Goal: Contribute content

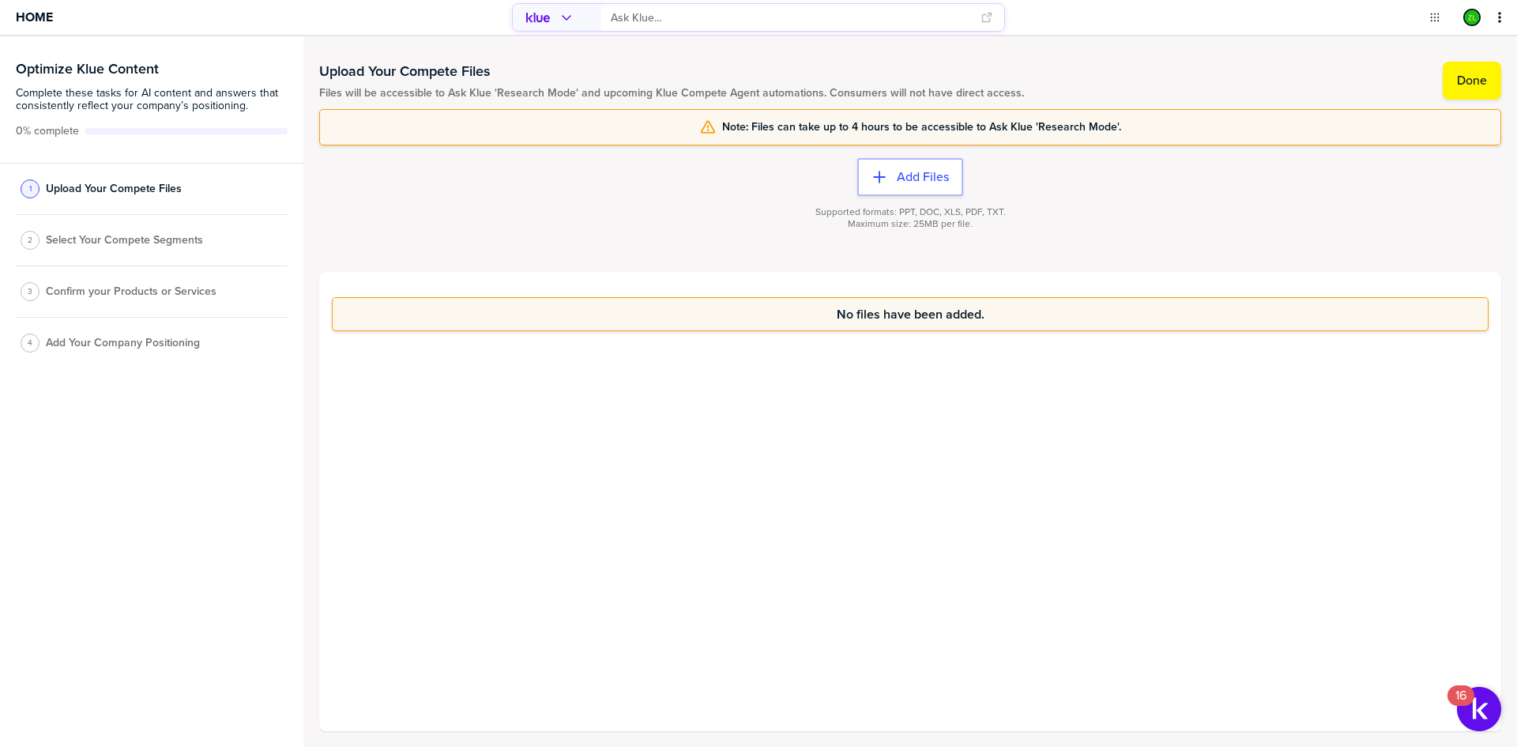
click at [412, 524] on div "No files have been added." at bounding box center [910, 501] width 1182 height 459
click at [435, 468] on div "No files have been added." at bounding box center [910, 501] width 1182 height 459
click at [504, 468] on div "No files have been added." at bounding box center [910, 501] width 1182 height 459
click at [506, 472] on div "No files have been added." at bounding box center [910, 501] width 1182 height 459
click at [585, 479] on div "No files have been added." at bounding box center [910, 501] width 1182 height 459
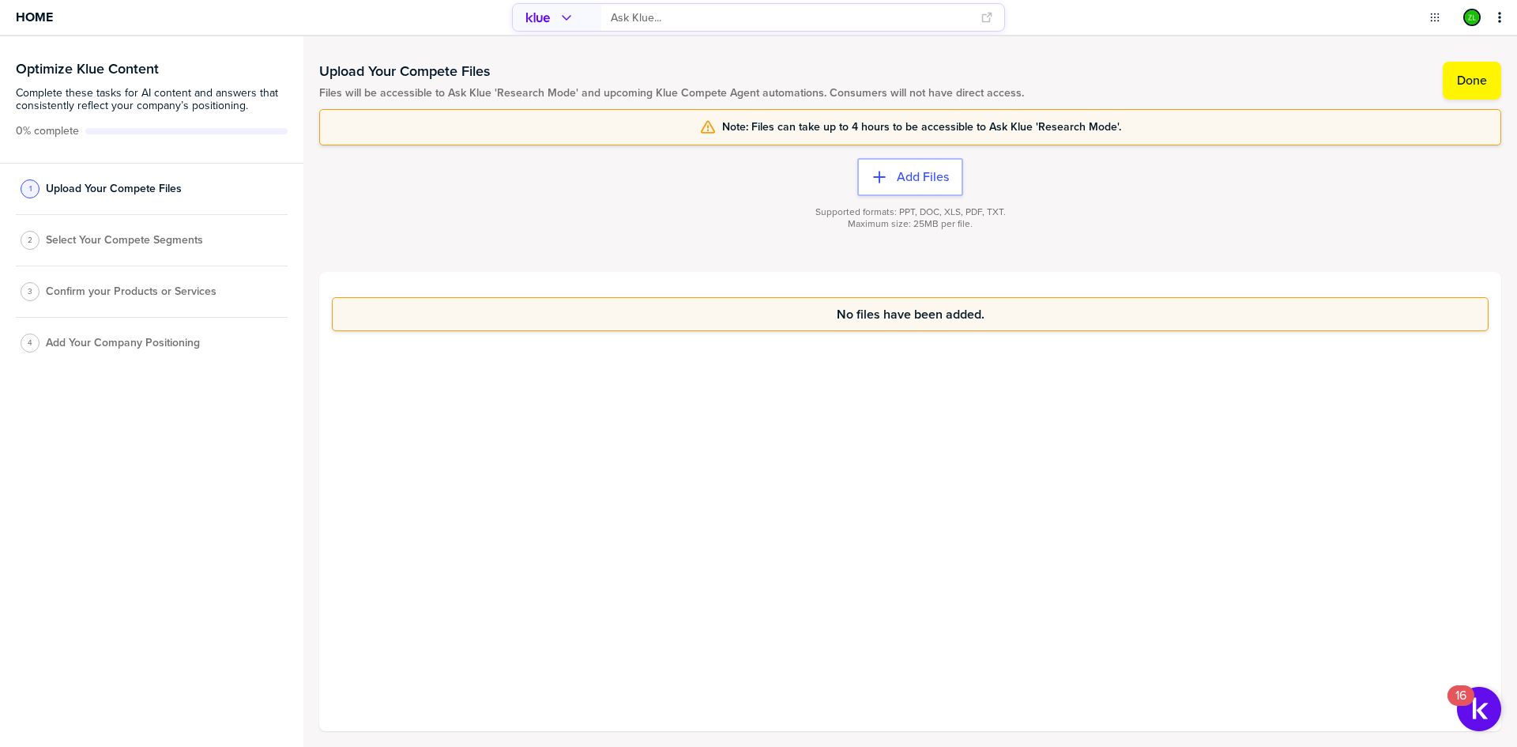
click at [830, 459] on div "No files have been added." at bounding box center [910, 501] width 1182 height 459
click at [1470, 91] on button "Done" at bounding box center [1472, 81] width 58 height 38
click at [117, 242] on span "Select Your Compete Segments" at bounding box center [124, 245] width 157 height 13
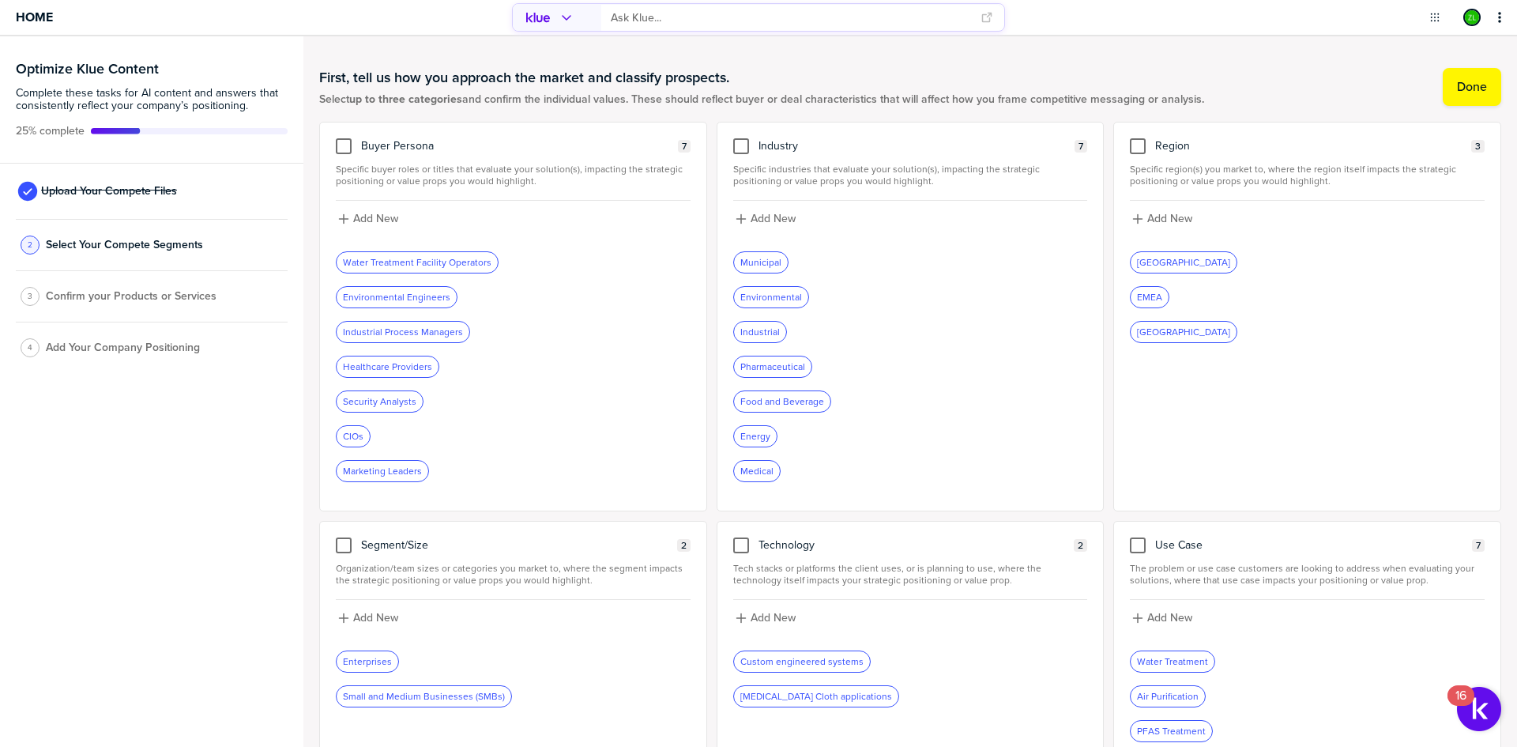
click at [569, 468] on div "Marketing Leaders" at bounding box center [513, 471] width 355 height 22
click at [983, 436] on div "Energy" at bounding box center [910, 436] width 355 height 22
click at [966, 356] on div "Municipal Environmental Industrial Pharmaceutical Food and Beverage Energy Medi…" at bounding box center [910, 366] width 355 height 231
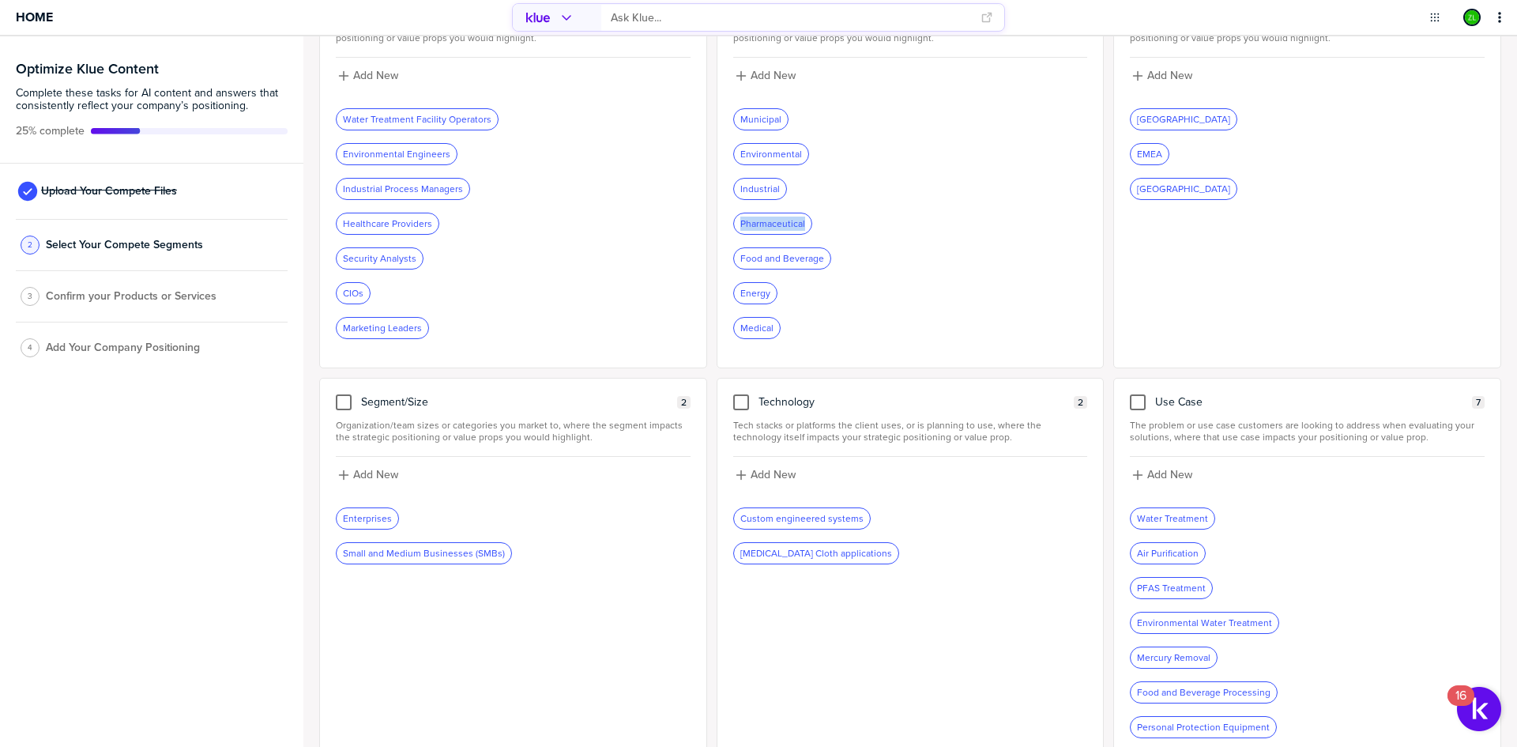
scroll to position [164, 0]
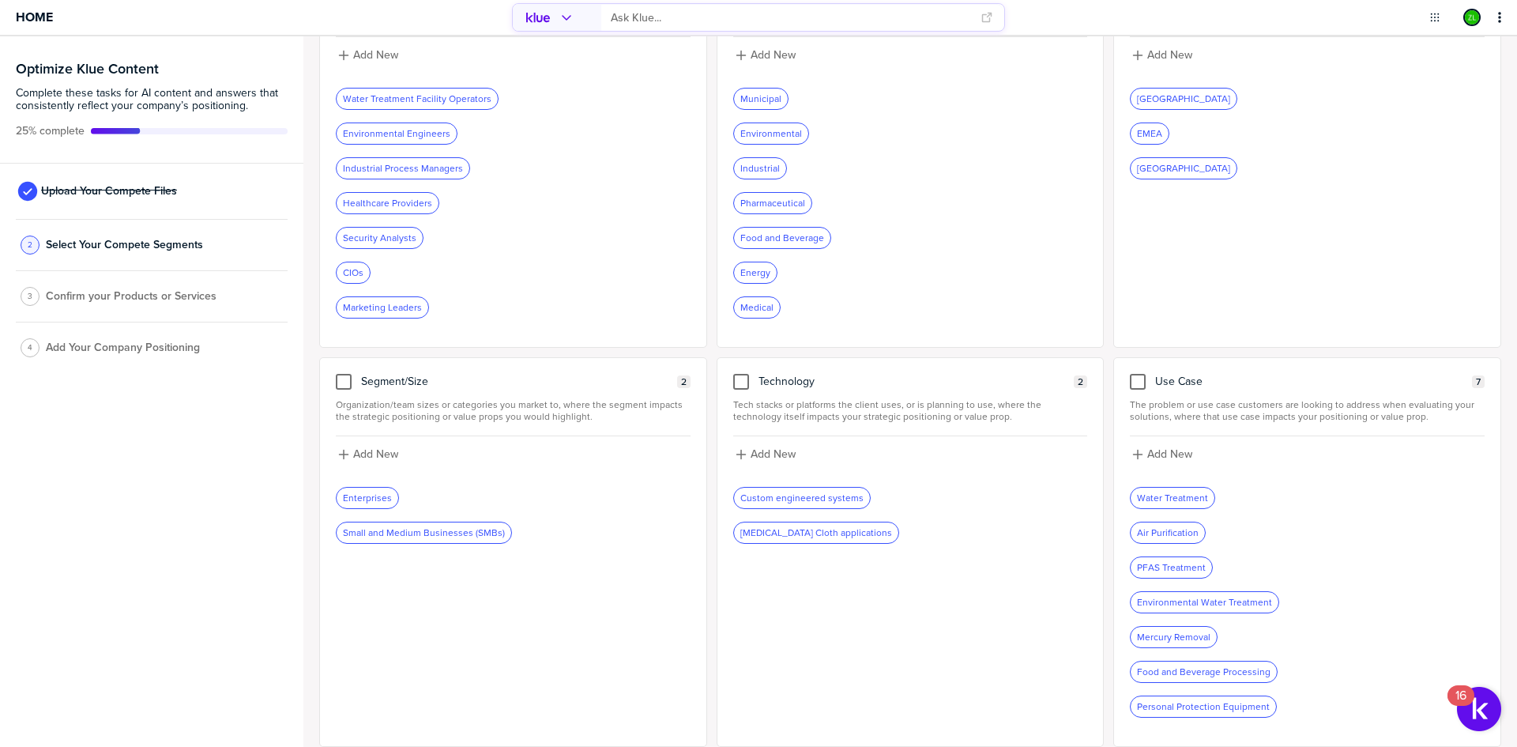
click at [927, 569] on div "Technology 2 Tech stacks or platforms the client uses, or is planning to use, w…" at bounding box center [911, 551] width 388 height 389
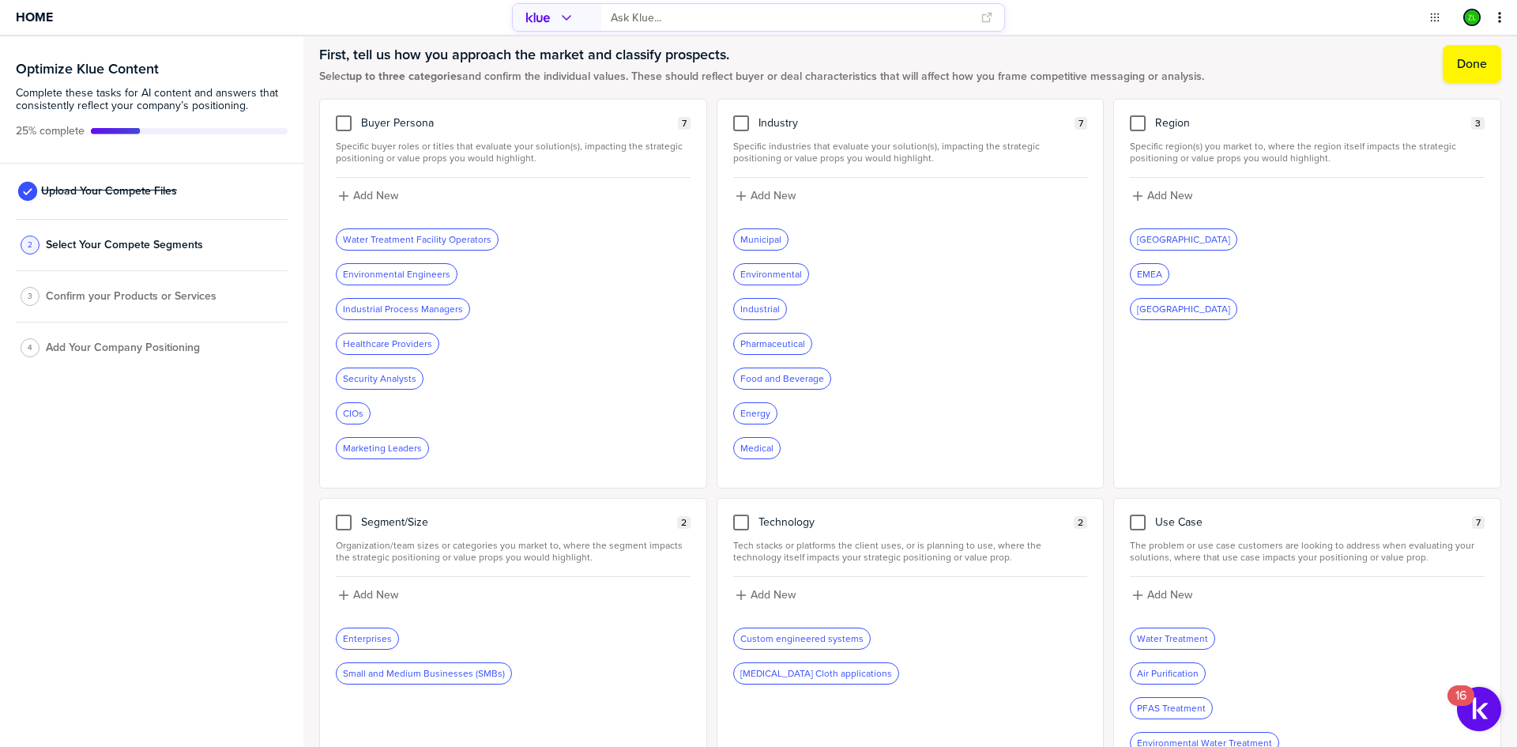
scroll to position [0, 0]
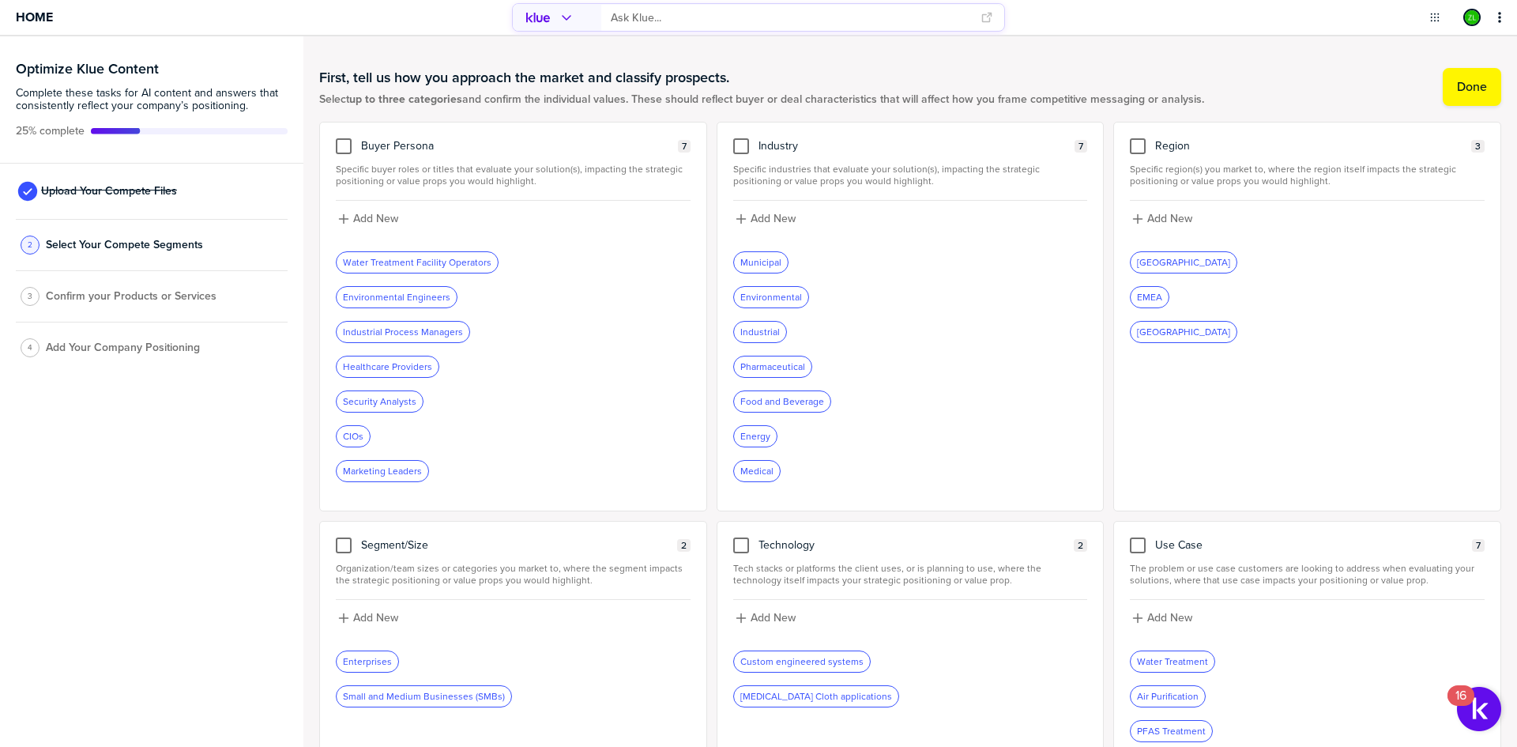
click at [706, 427] on div "Buyer Persona 7 Specific buyer roles or titles that evaluate your solution(s), …" at bounding box center [910, 516] width 1182 height 788
click at [812, 70] on h1 "First, tell us how you approach the market and classify prospects." at bounding box center [761, 77] width 885 height 19
click at [870, 69] on h1 "First, tell us how you approach the market and classify prospects." at bounding box center [761, 77] width 885 height 19
drag, startPoint x: 1210, startPoint y: 103, endPoint x: 532, endPoint y: 92, distance: 678.7
click at [530, 92] on div "First, tell us how you approach the market and classify prospects. Select up to…" at bounding box center [910, 87] width 1182 height 70
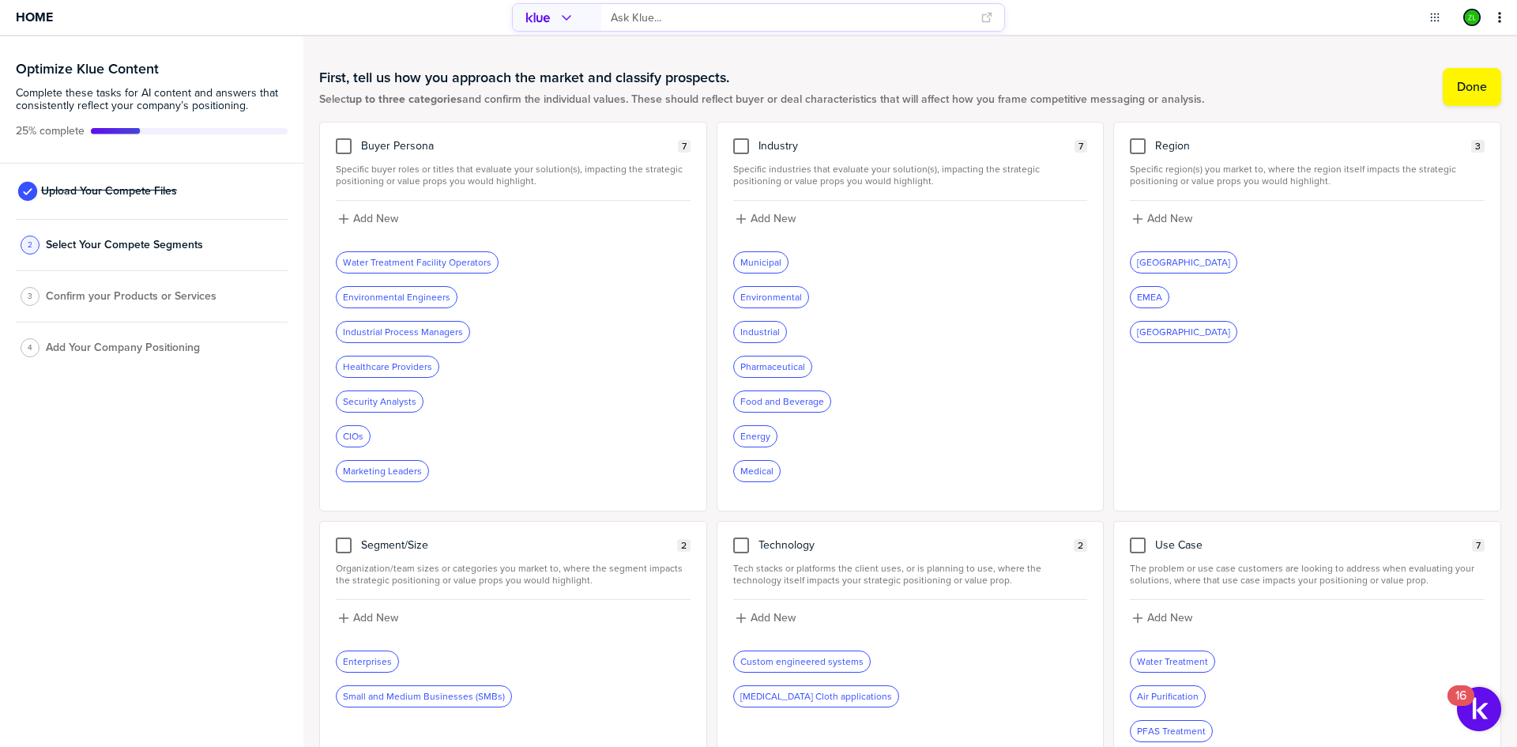
click at [576, 58] on div "First, tell us how you approach the market and classify prospects. Select up to…" at bounding box center [910, 87] width 1182 height 70
click at [788, 68] on h1 "First, tell us how you approach the market and classify prospects." at bounding box center [761, 77] width 885 height 19
click at [342, 149] on div at bounding box center [344, 146] width 16 height 16
click at [344, 138] on input "checkbox" at bounding box center [344, 138] width 0 height 0
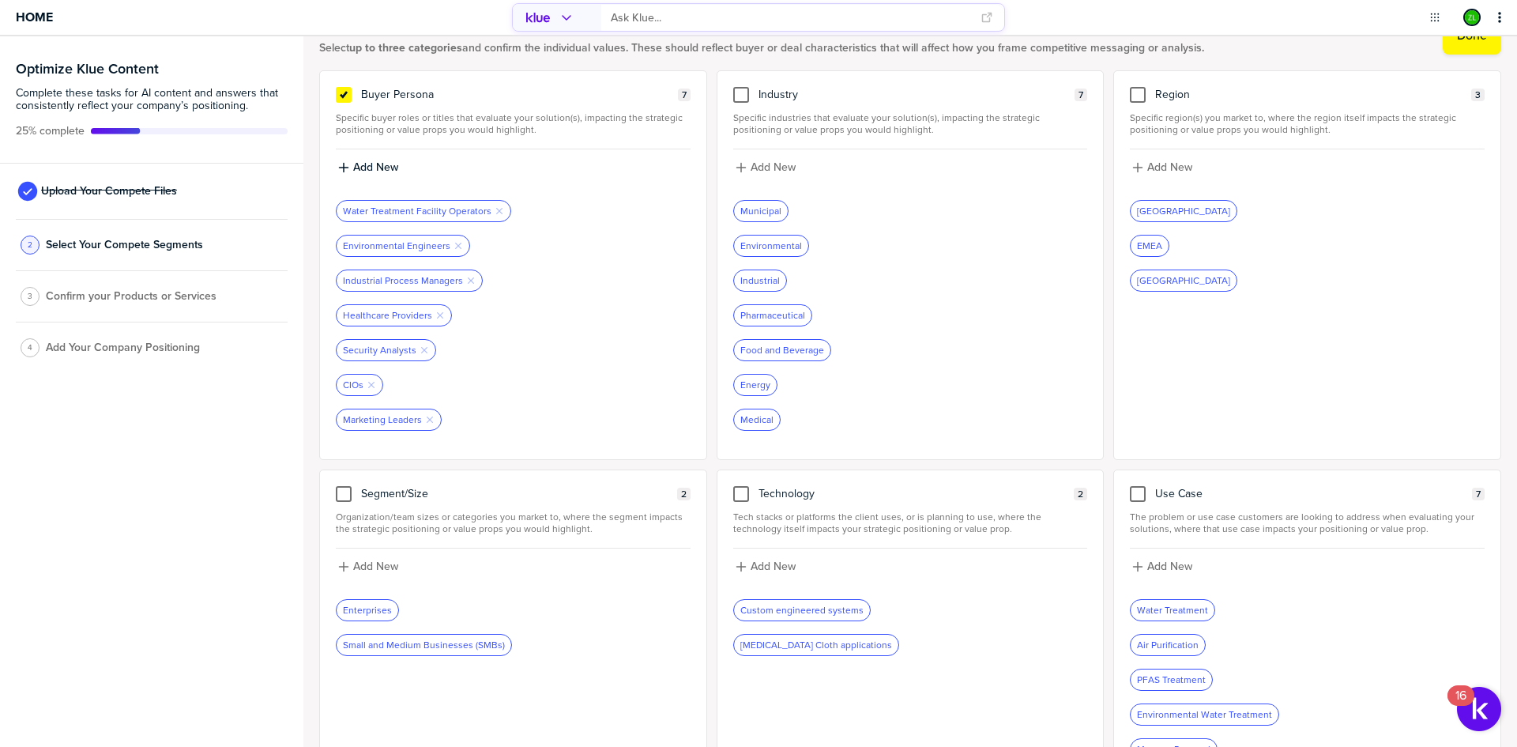
scroll to position [79, 0]
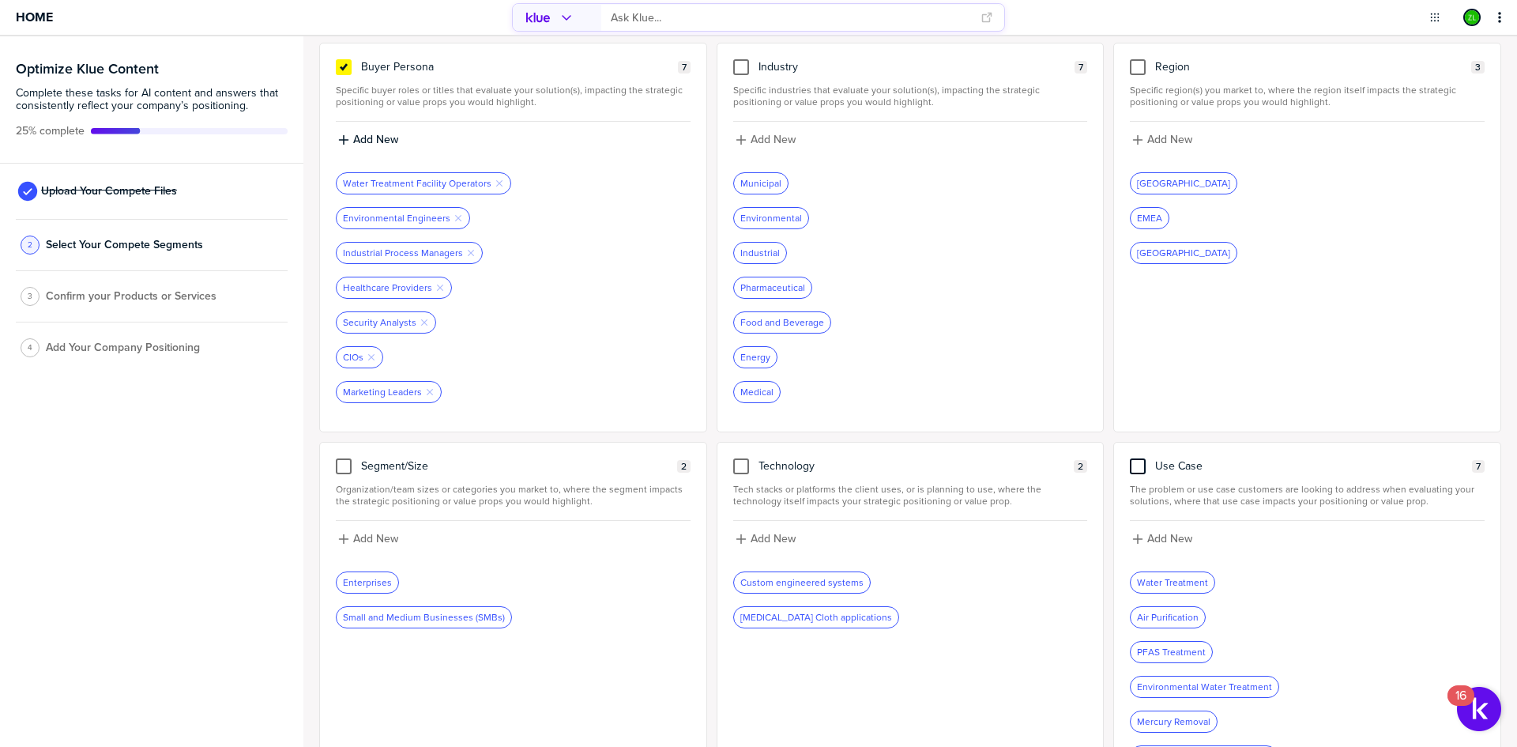
click at [1131, 465] on div at bounding box center [1138, 466] width 16 height 16
click at [1138, 458] on input "checkbox" at bounding box center [1138, 458] width 0 height 0
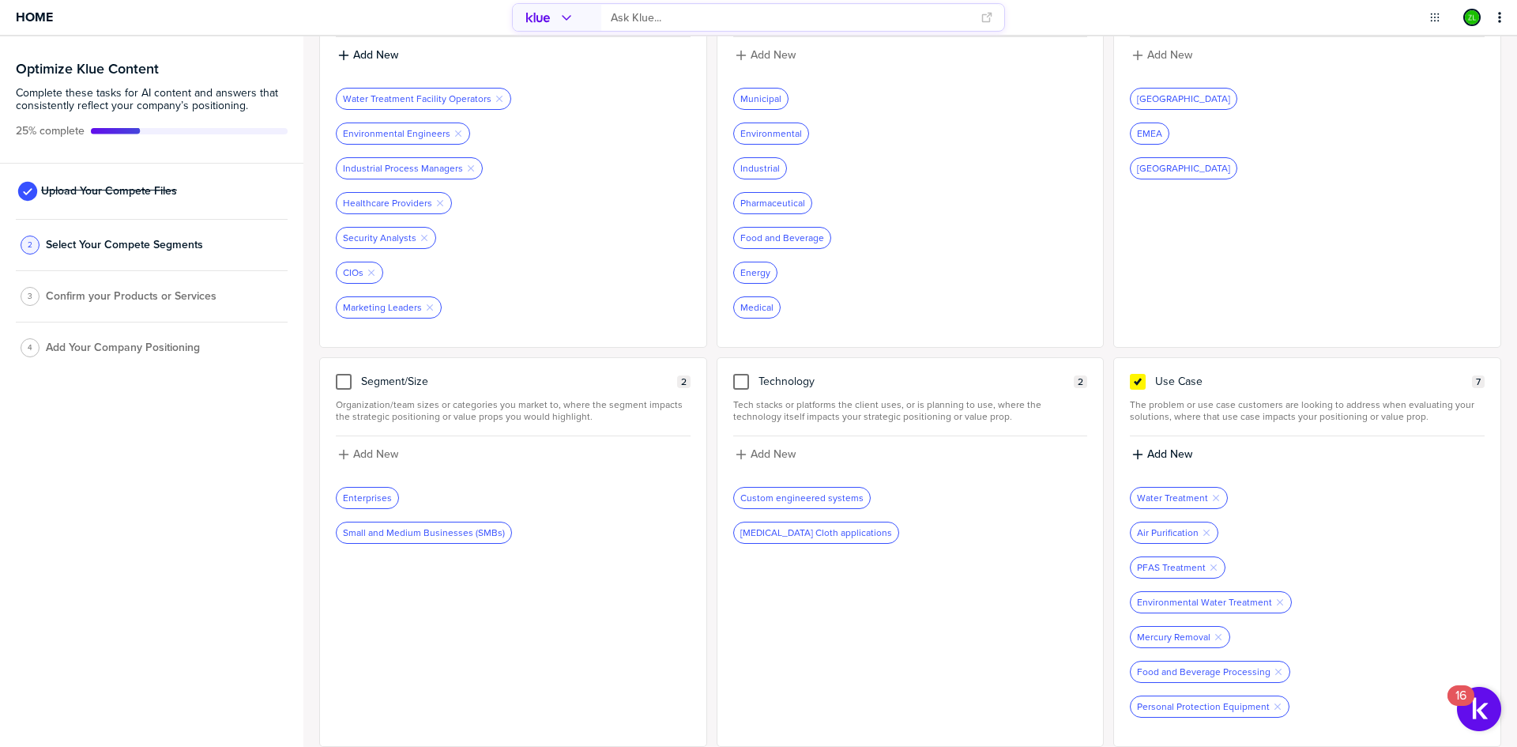
scroll to position [85, 0]
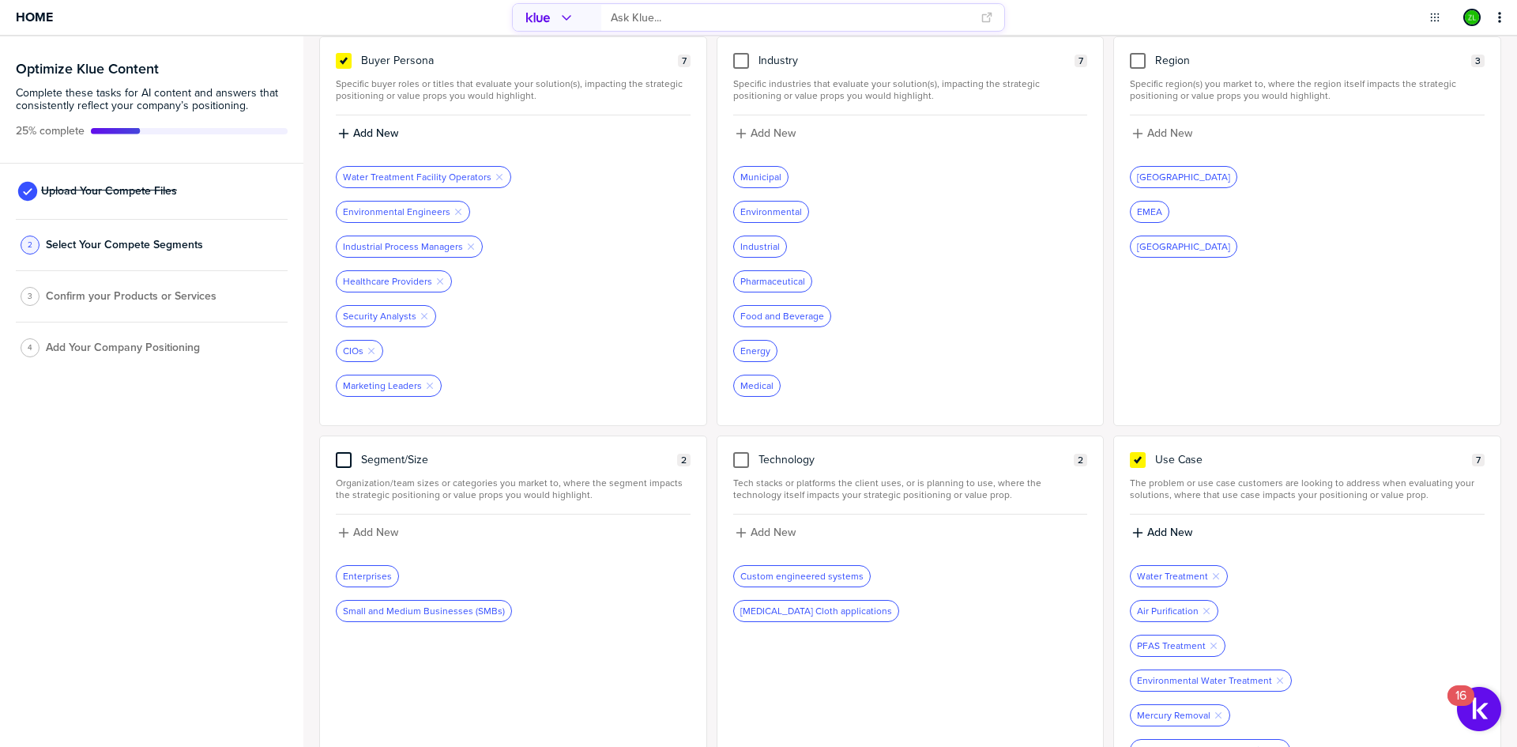
click at [340, 460] on div at bounding box center [344, 460] width 16 height 16
click at [344, 452] on input "checkbox" at bounding box center [344, 452] width 0 height 0
click at [213, 536] on div "Optimize Klue Content Complete these tasks for AI content and answers that cons…" at bounding box center [151, 391] width 303 height 710
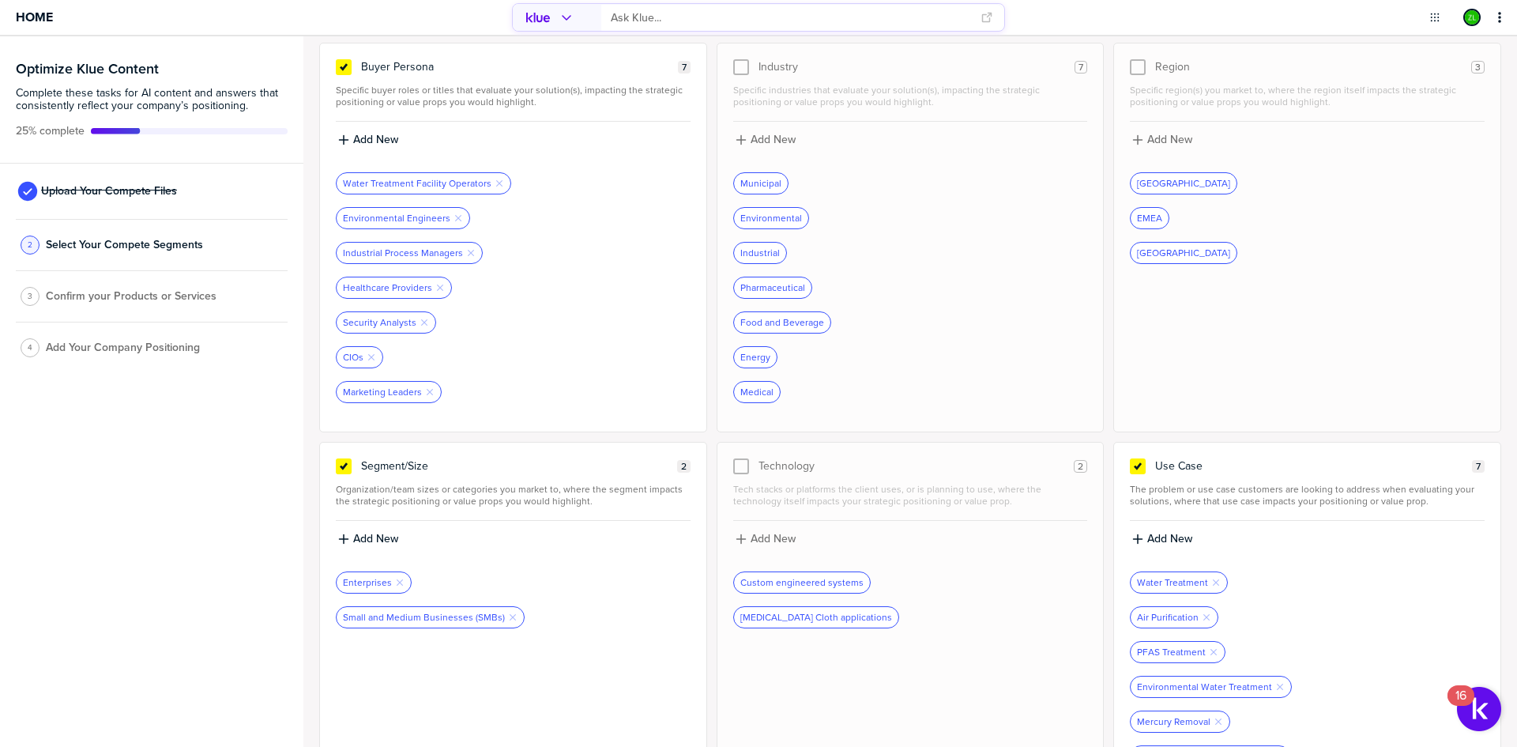
scroll to position [0, 0]
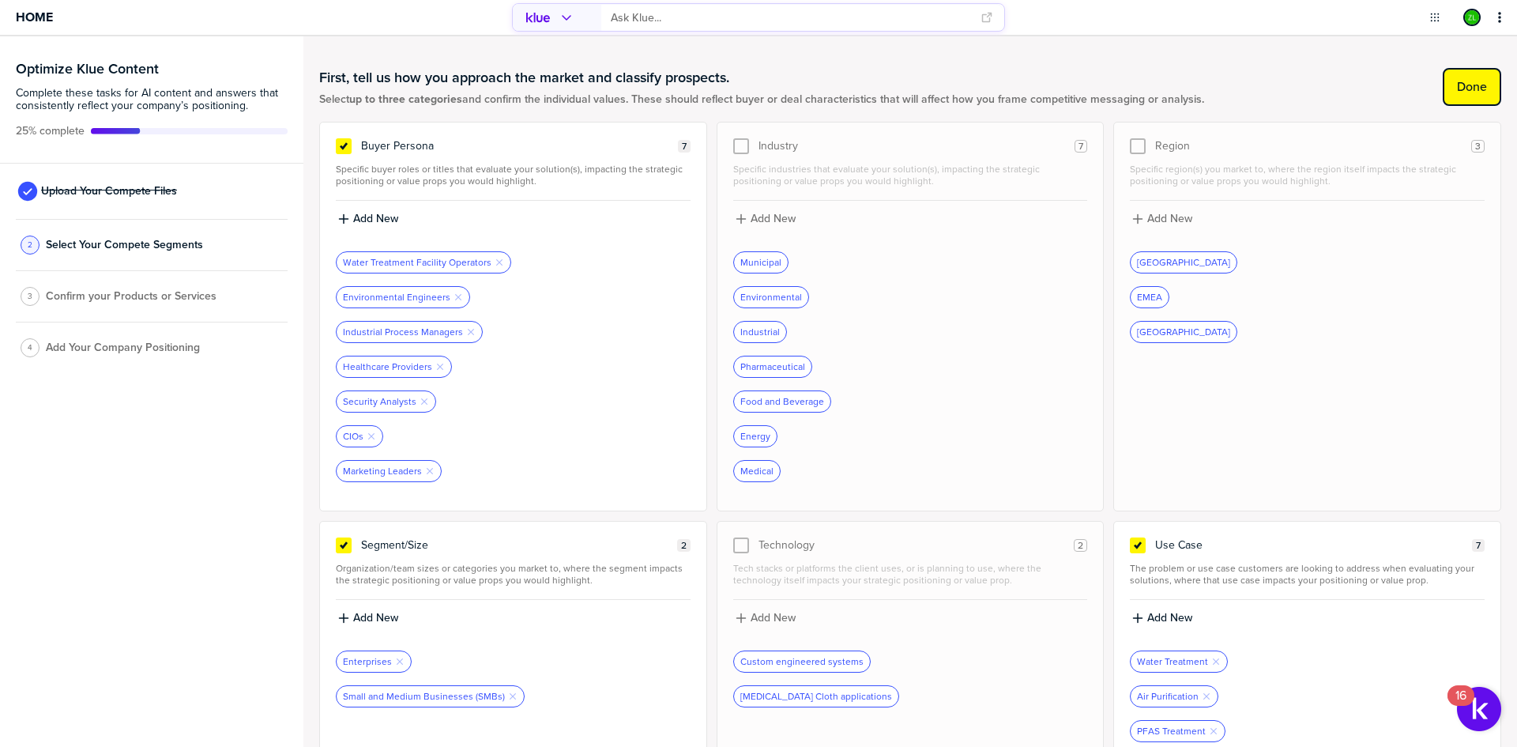
click at [1457, 81] on label "Done" at bounding box center [1472, 87] width 30 height 16
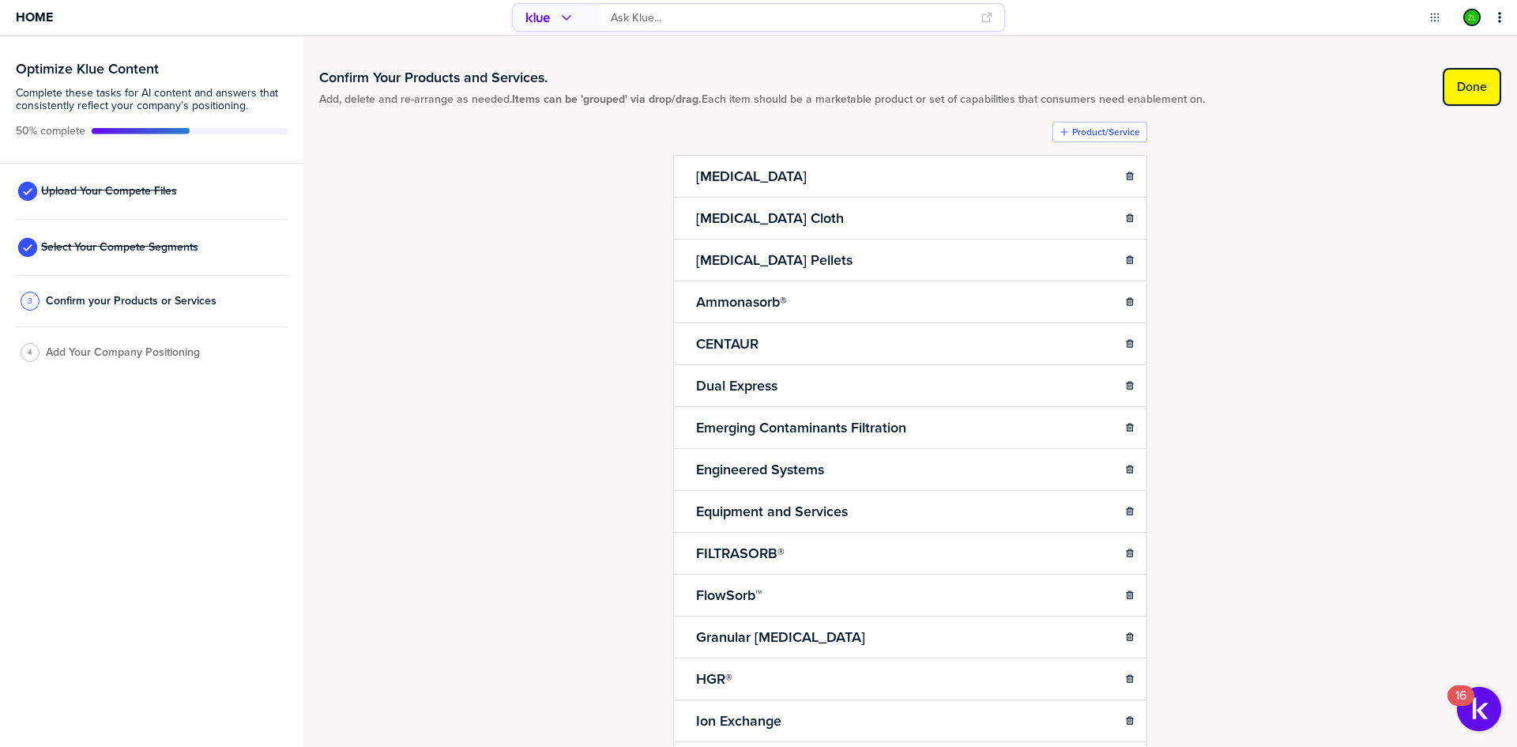
click at [1473, 85] on label "Done" at bounding box center [1472, 87] width 30 height 16
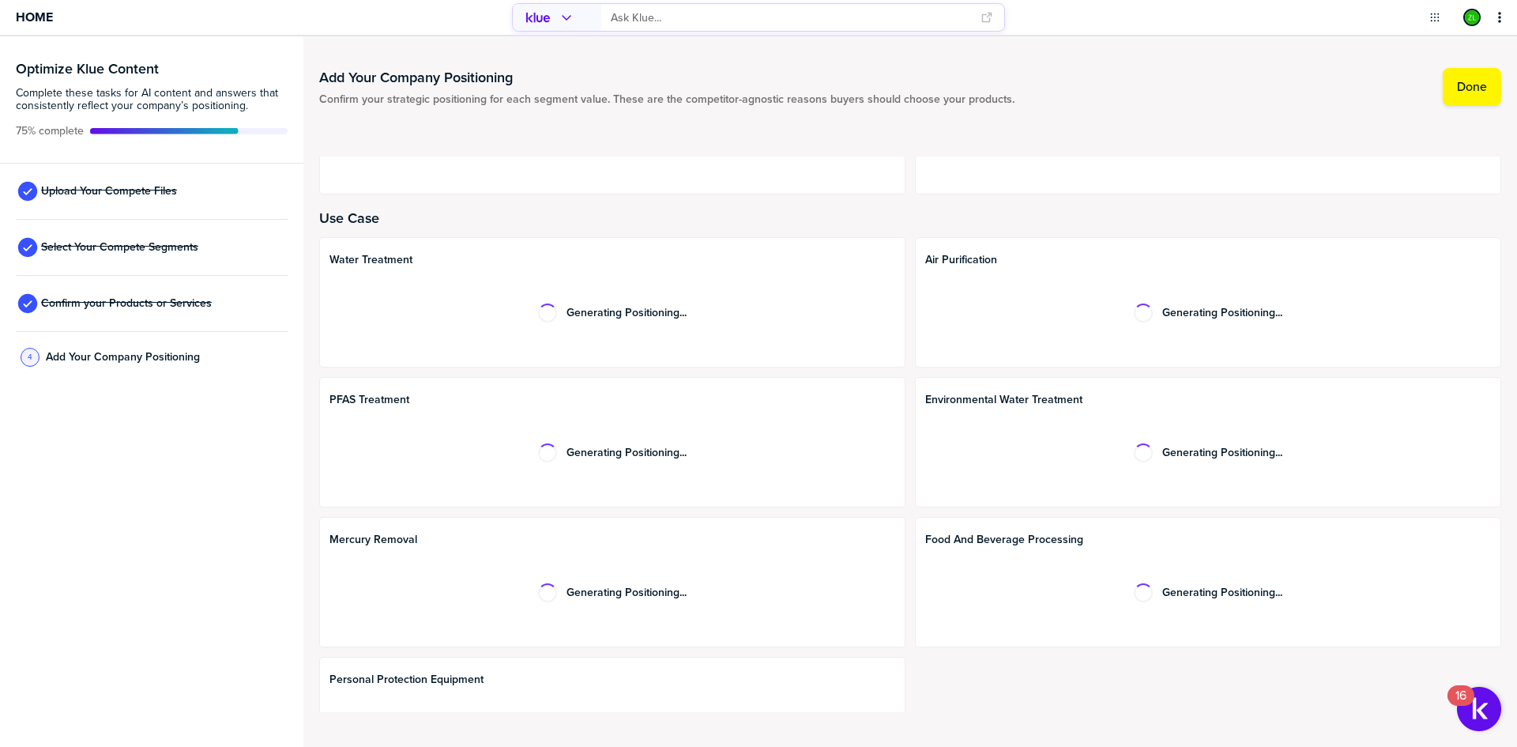
scroll to position [786, 0]
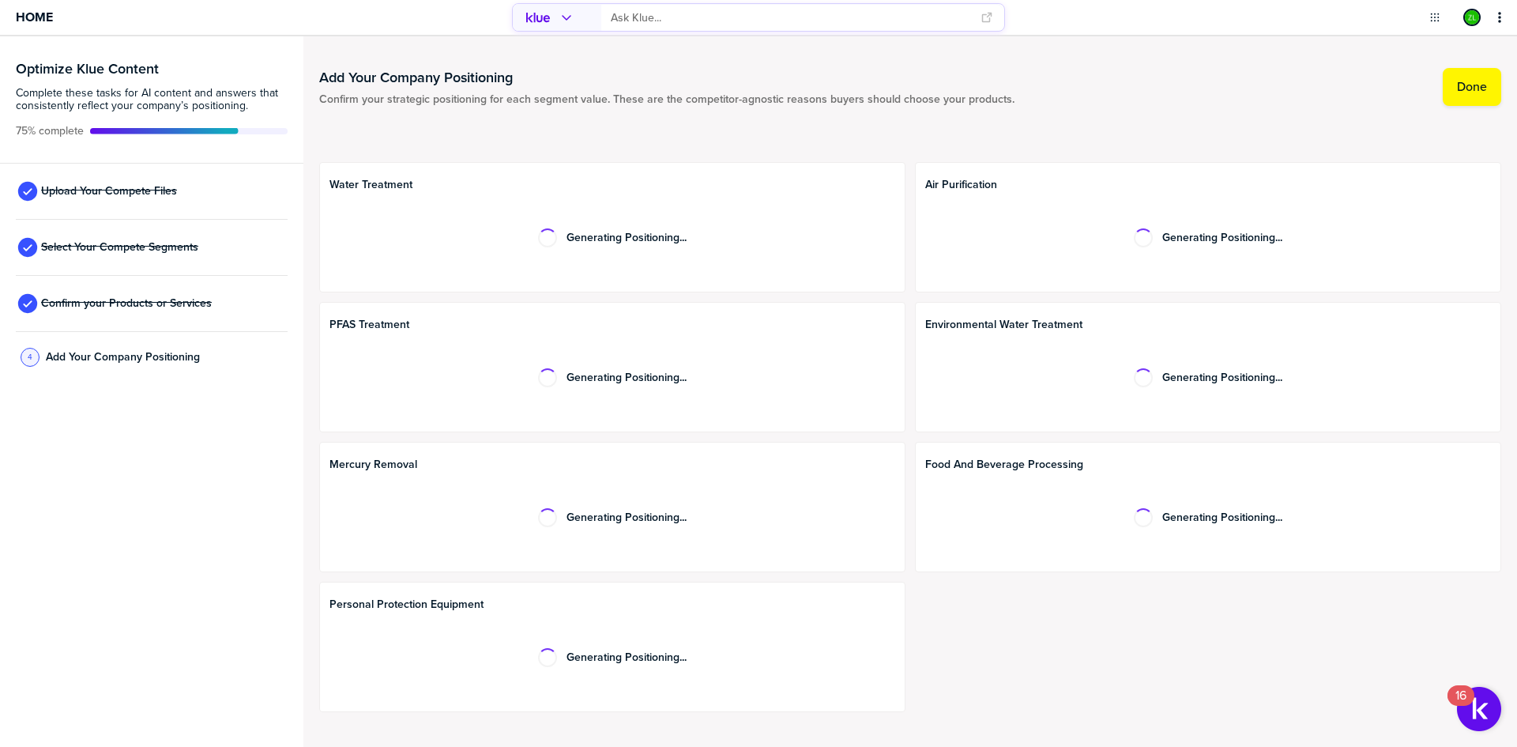
click at [1063, 671] on div "Water Treatment Generating Positioning... Air Purification Generating Positioni…" at bounding box center [910, 437] width 1182 height 550
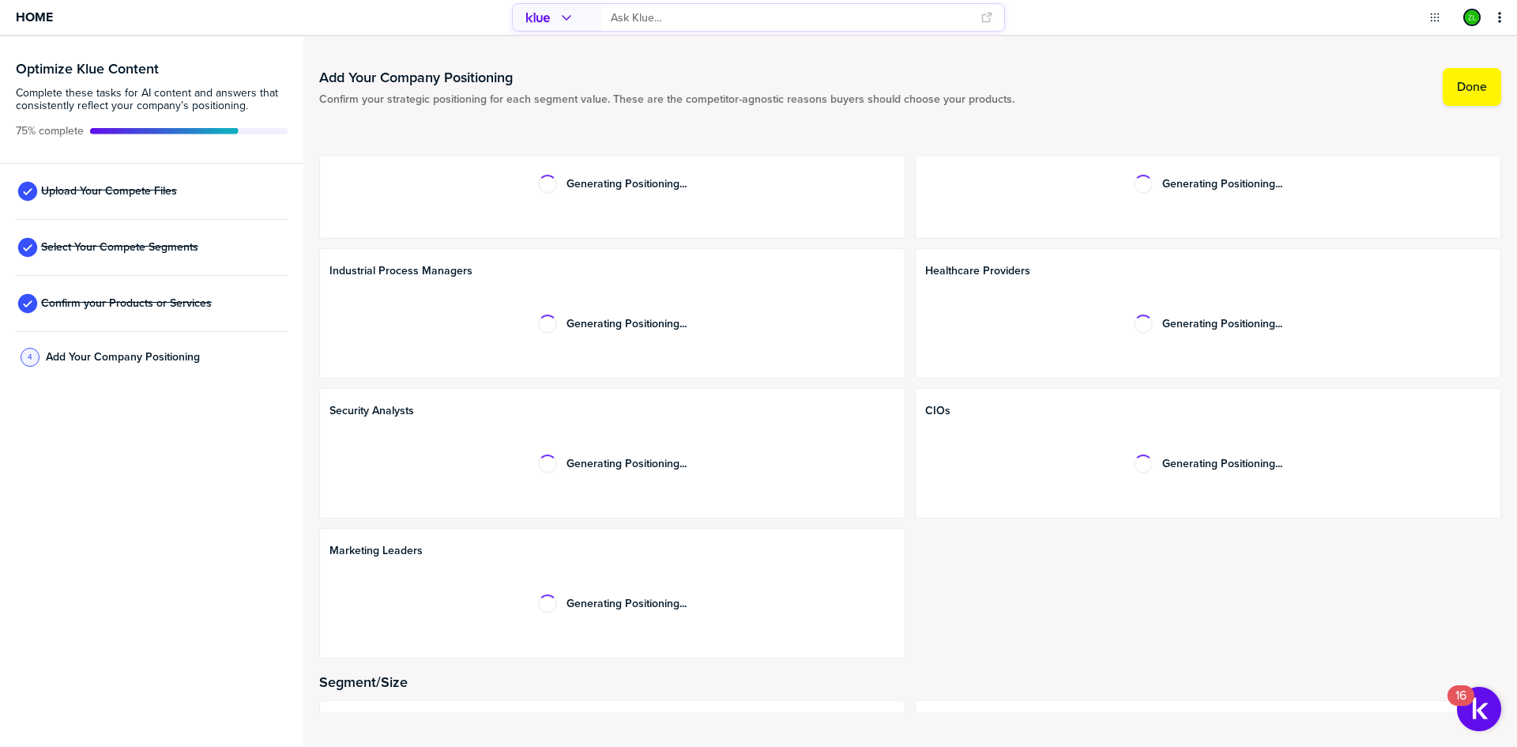
scroll to position [0, 0]
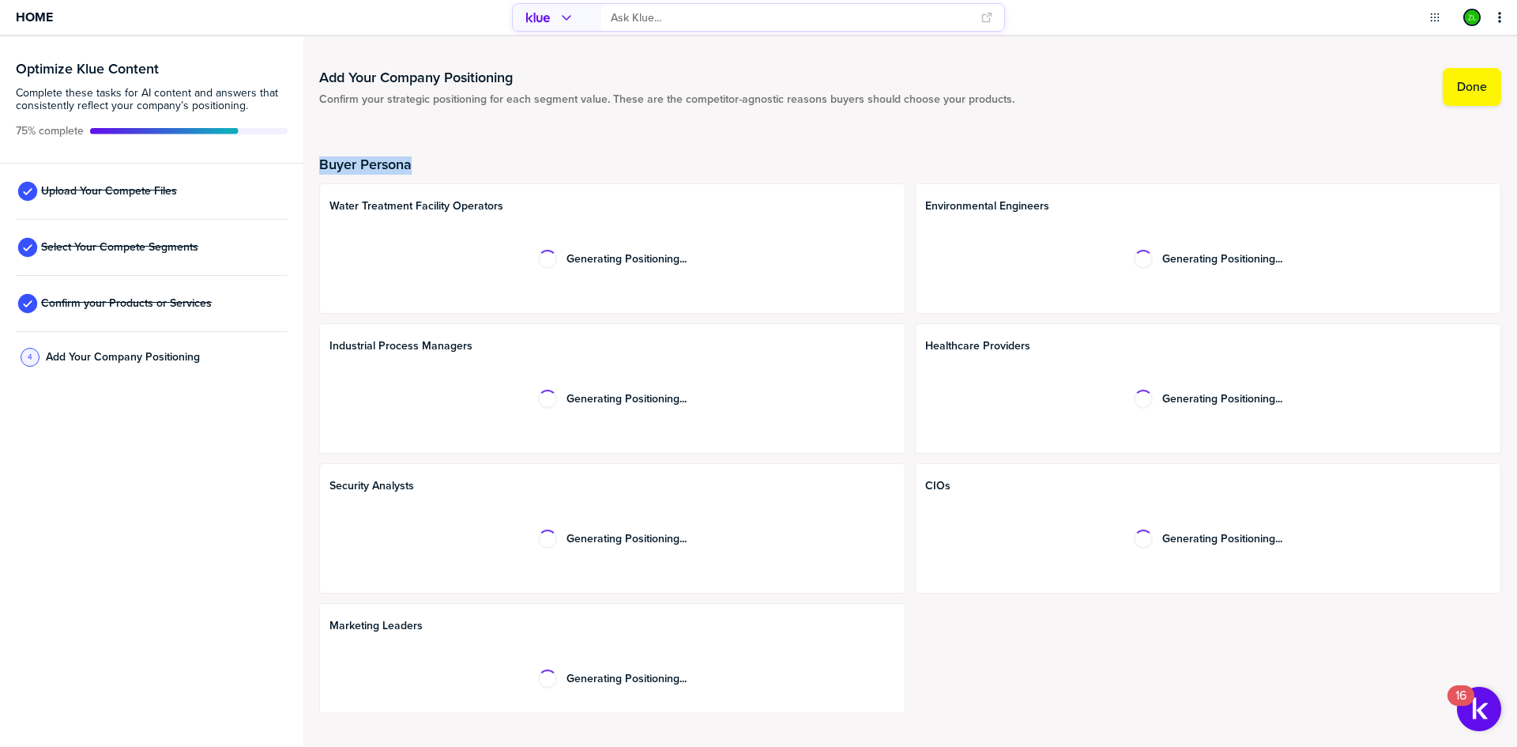
drag, startPoint x: 419, startPoint y: 161, endPoint x: 309, endPoint y: 159, distance: 110.6
click at [309, 159] on div "Add Your Company Positioning Confirm your strategic positioning for each segmen…" at bounding box center [909, 391] width 1213 height 710
click at [847, 140] on div "Buyer Persona Water Treatment Facility Operators Generating Positioning... Envi…" at bounding box center [910, 426] width 1182 height 609
click at [1156, 662] on div "Water Treatment Facility Operators Generating Positioning... Environmental Engi…" at bounding box center [910, 458] width 1182 height 550
click at [1045, 668] on div "Water Treatment Facility Operators Generating Positioning... Environmental Engi…" at bounding box center [910, 458] width 1182 height 550
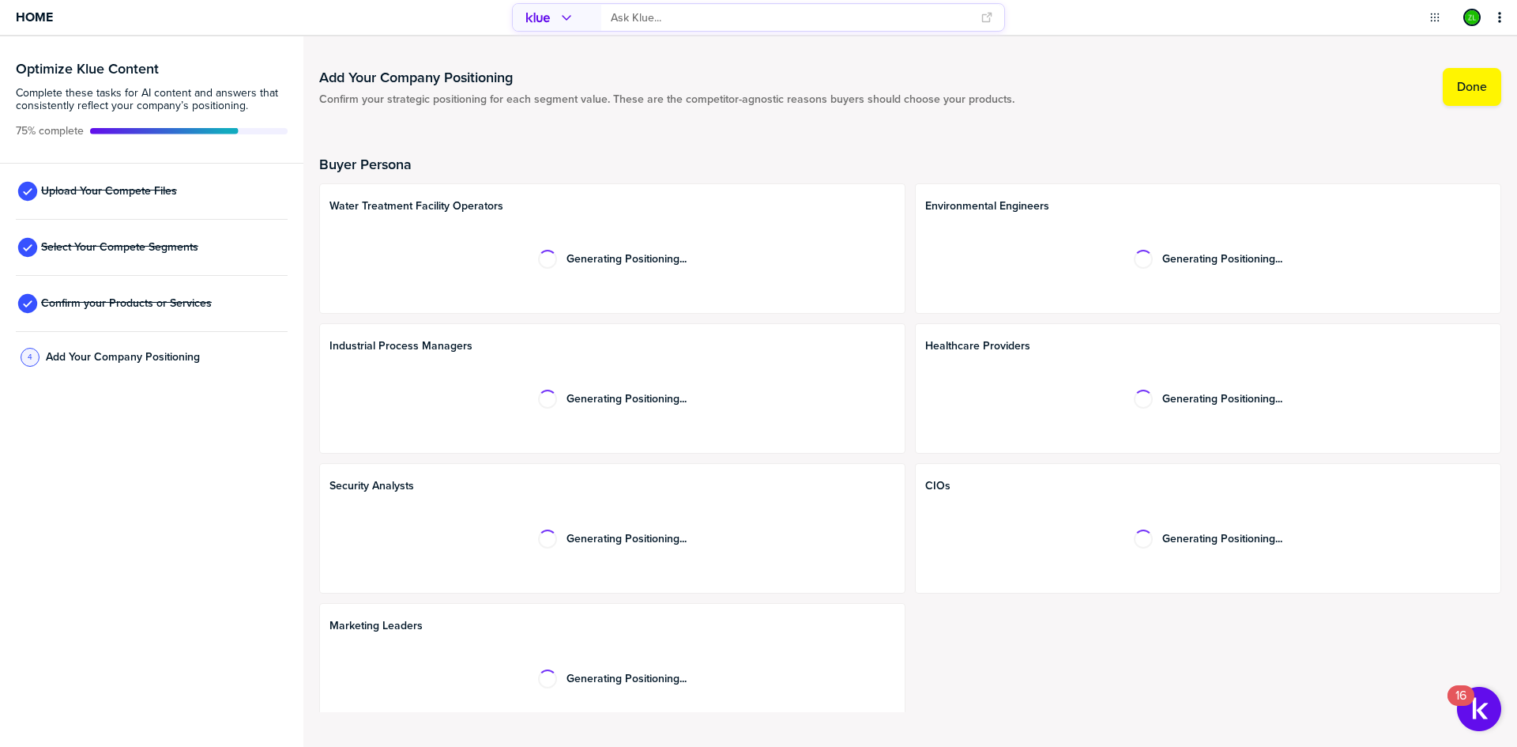
click at [901, 590] on div "Water Treatment Facility Operators Generating Positioning... Environmental Engi…" at bounding box center [910, 458] width 1182 height 550
click at [909, 611] on div "Water Treatment Facility Operators Generating Positioning... Environmental Engi…" at bounding box center [910, 458] width 1182 height 550
click at [906, 521] on div "Water Treatment Facility Operators Generating Positioning... Environmental Engi…" at bounding box center [910, 458] width 1182 height 550
click at [912, 634] on div "Water Treatment Facility Operators Generating Positioning... Environmental Engi…" at bounding box center [910, 458] width 1182 height 550
click at [906, 532] on div "Water Treatment Facility Operators Generating Positioning... Environmental Engi…" at bounding box center [910, 458] width 1182 height 550
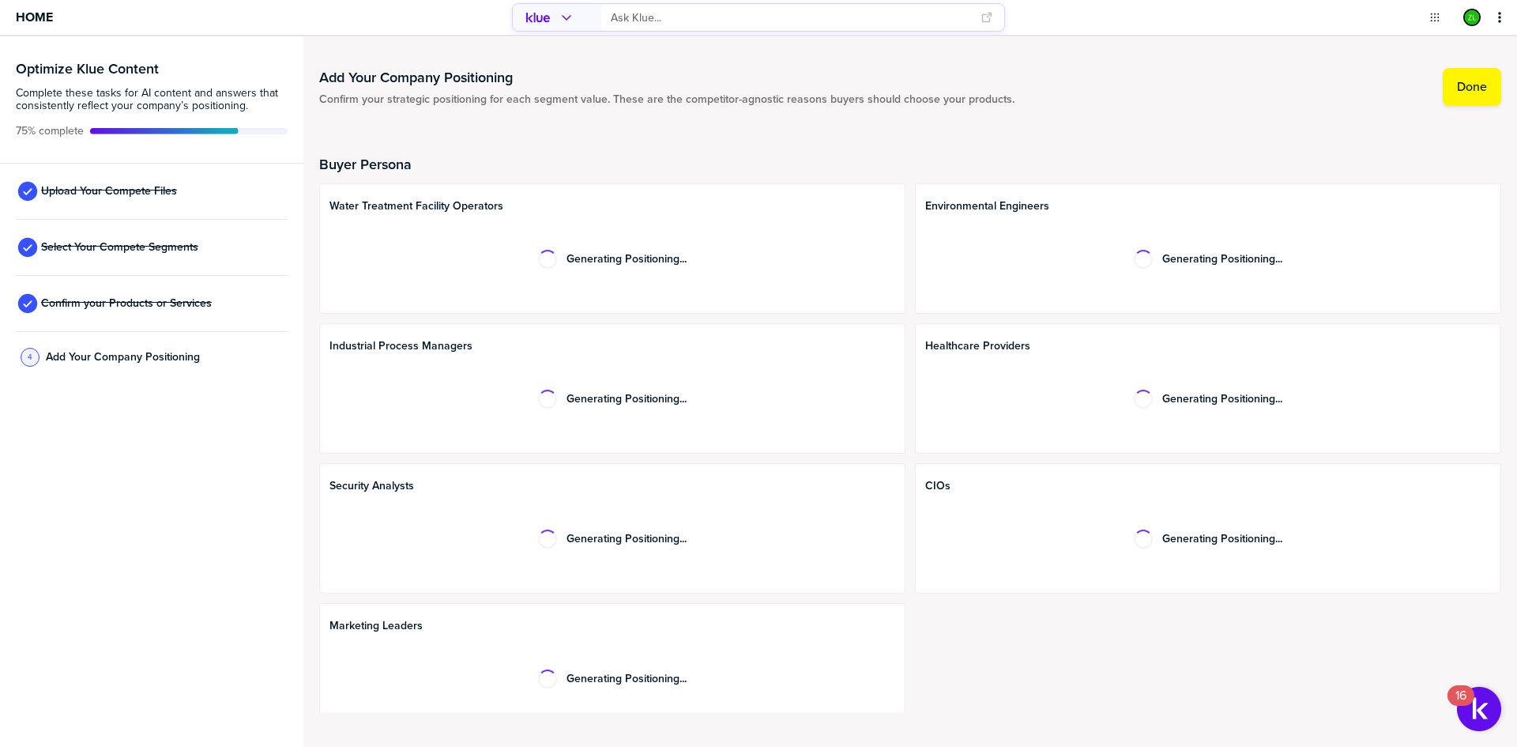
click at [906, 525] on div "Water Treatment Facility Operators Generating Positioning... Environmental Engi…" at bounding box center [910, 458] width 1182 height 550
click at [905, 517] on div "Water Treatment Facility Operators Generating Positioning... Environmental Engi…" at bounding box center [910, 458] width 1182 height 550
click at [903, 509] on div "Water Treatment Facility Operators Generating Positioning... Environmental Engi…" at bounding box center [910, 458] width 1182 height 550
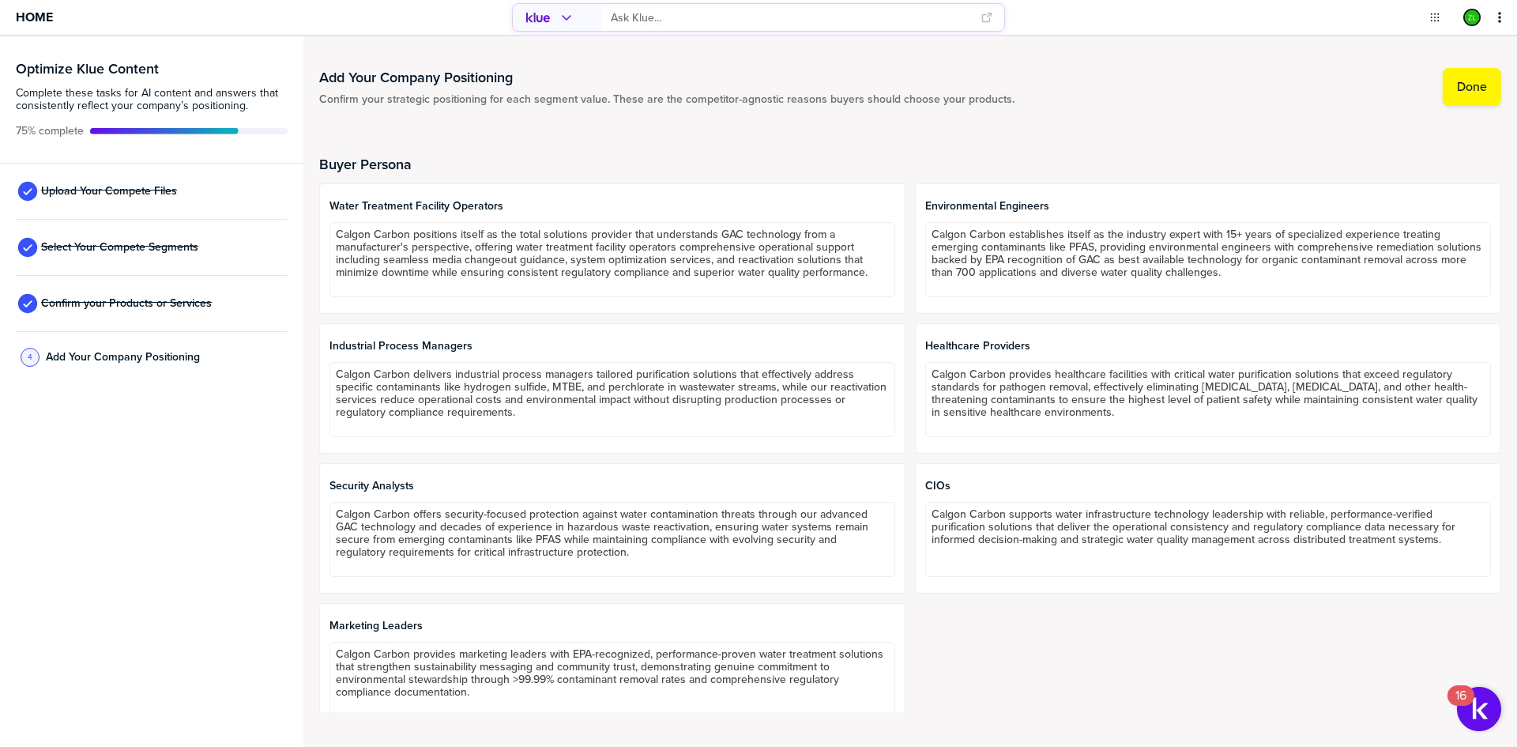
click at [1037, 654] on div "Water Treatment Facility Operators Calgon Carbon positions itself as the total …" at bounding box center [910, 458] width 1182 height 550
click at [915, 447] on div "Healthcare Providers Calgon Carbon provides healthcare facilities with critical…" at bounding box center [1208, 388] width 586 height 130
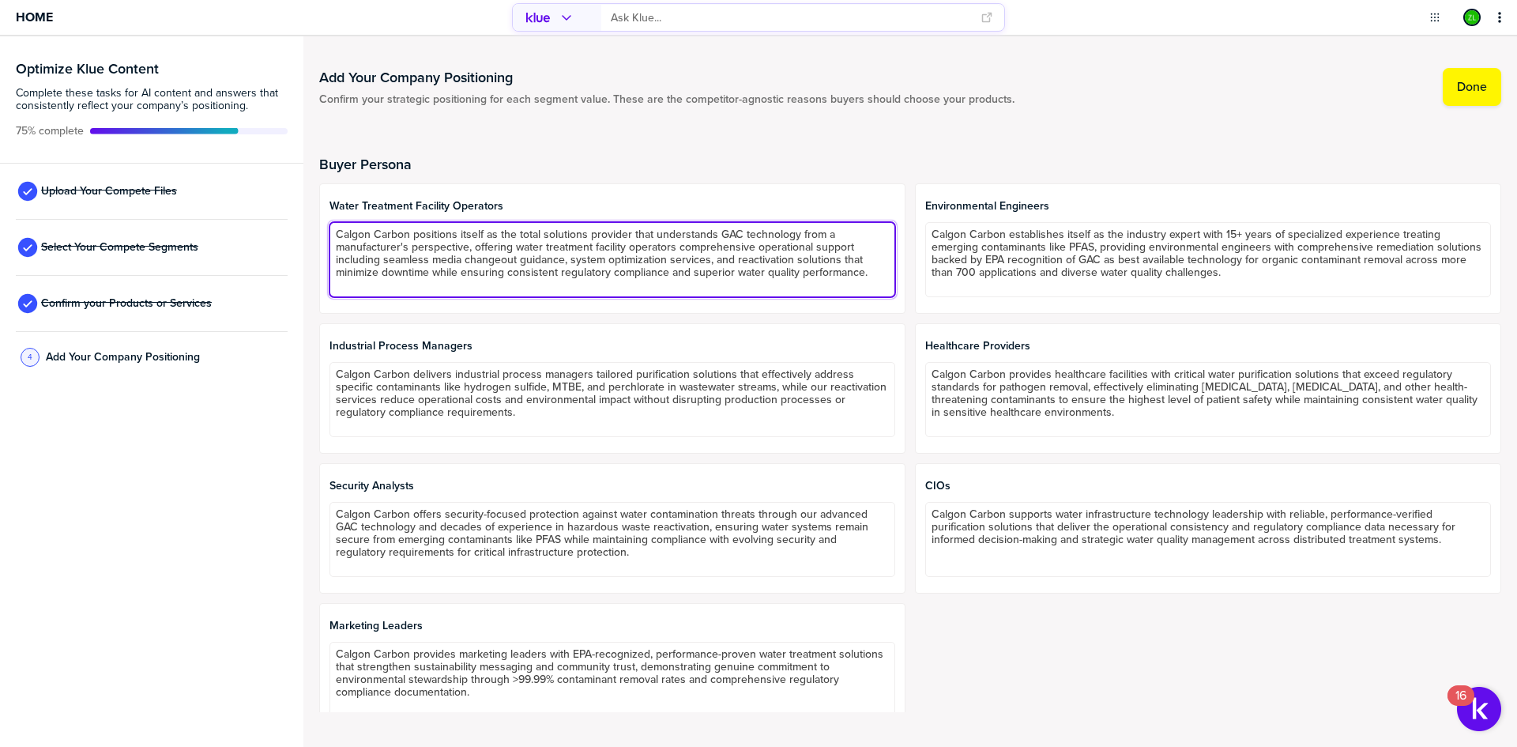
click at [533, 281] on textarea "Calgon Carbon positions itself as the total solutions provider that understands…" at bounding box center [612, 259] width 566 height 75
drag, startPoint x: 337, startPoint y: 232, endPoint x: 928, endPoint y: 295, distance: 595.1
click at [924, 295] on div "Water Treatment Facility Operators Calgon Carbon positions itself as the total …" at bounding box center [910, 458] width 1182 height 550
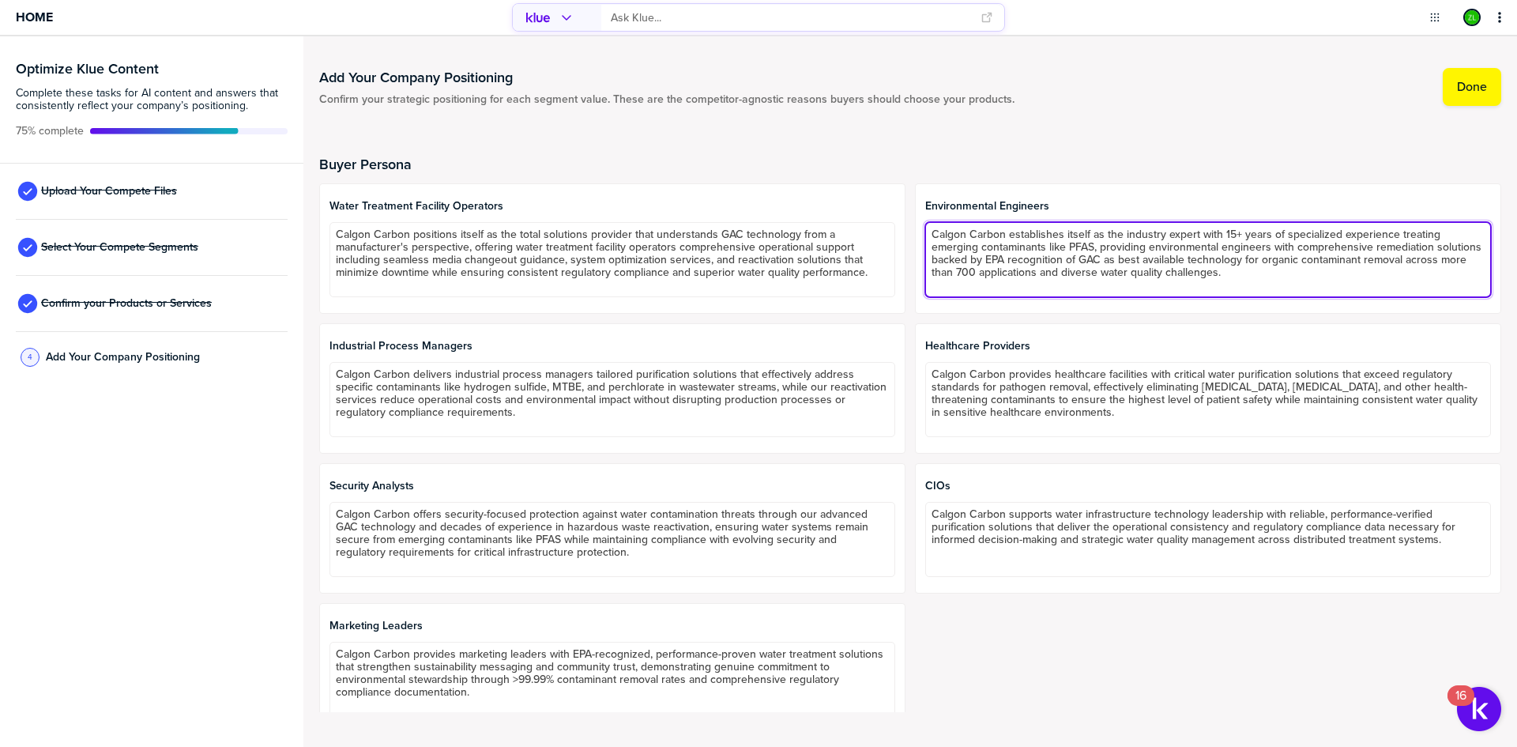
drag, startPoint x: 1017, startPoint y: 252, endPoint x: 1368, endPoint y: 280, distance: 351.9
click at [1369, 280] on textarea "Calgon Carbon establishes itself as the industry expert with 15+ years of speci…" at bounding box center [1208, 259] width 566 height 75
click at [1126, 288] on textarea "Calgon Carbon establishes itself as the industry expert with 15+ years of speci…" at bounding box center [1208, 259] width 566 height 75
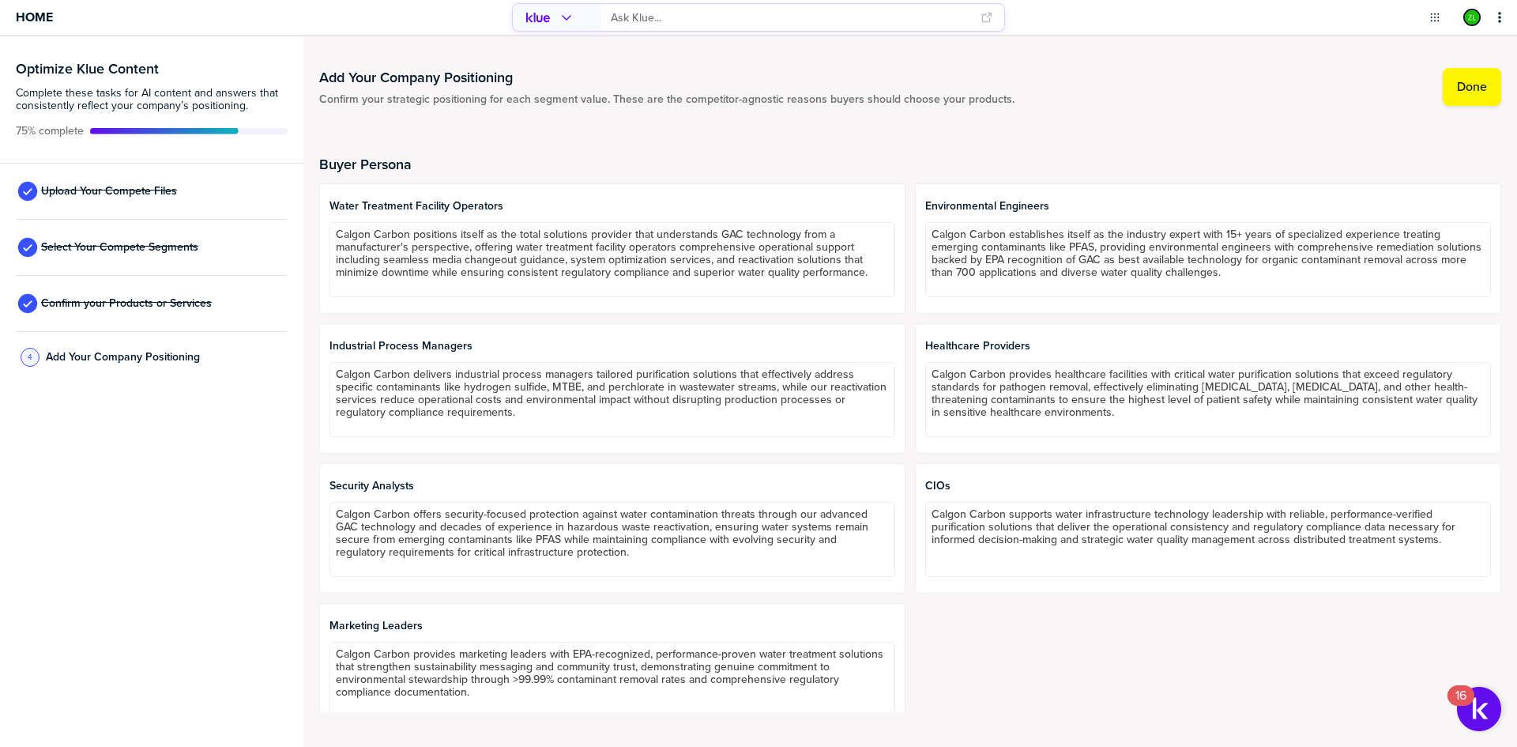
click at [1230, 123] on div "Buyer Persona Water Treatment Facility Operators Calgon Carbon positions itself…" at bounding box center [910, 426] width 1182 height 609
drag, startPoint x: 920, startPoint y: 202, endPoint x: 1122, endPoint y: 198, distance: 201.5
click at [1122, 205] on span "Environmental Engineers" at bounding box center [1208, 206] width 566 height 13
click at [1075, 107] on div "Add Your Company Positioning Confirm your strategic positioning for each segmen…" at bounding box center [910, 391] width 1182 height 679
click at [335, 136] on div "Buyer Persona Water Treatment Facility Operators Calgon Carbon positions itself…" at bounding box center [910, 426] width 1182 height 609
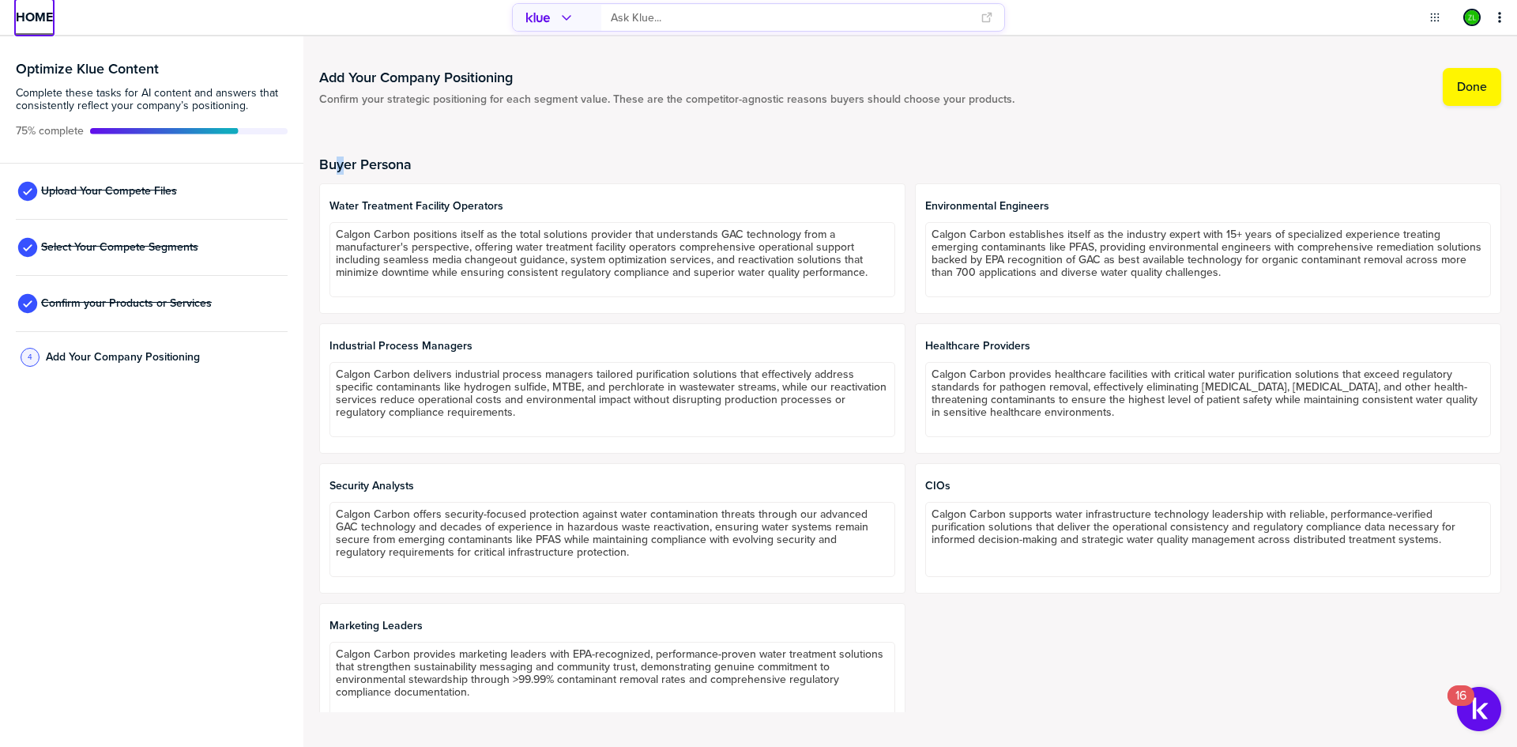
click at [24, 16] on span "Home" at bounding box center [34, 16] width 37 height 13
